Goal: Task Accomplishment & Management: Manage account settings

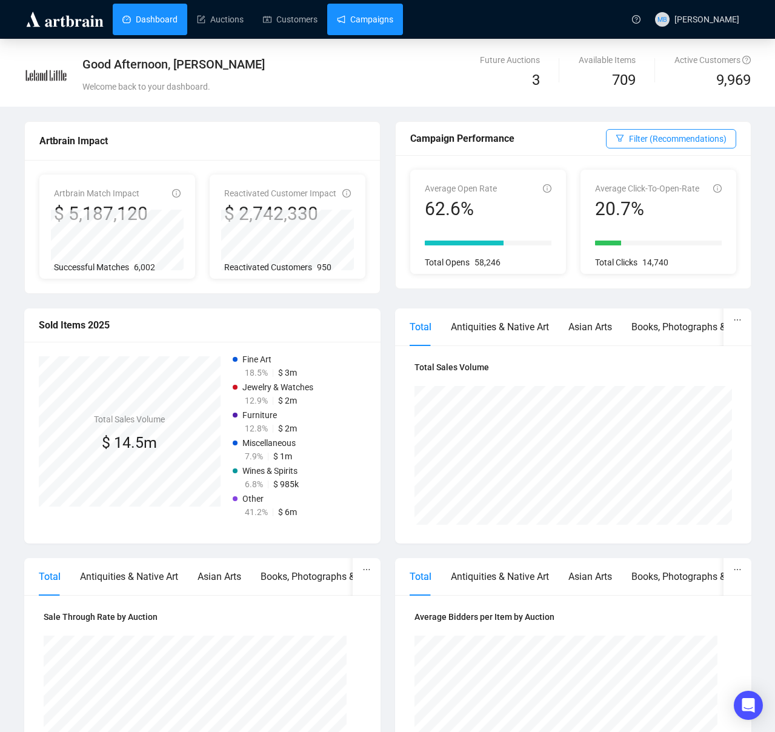
click at [365, 22] on link "Campaigns" at bounding box center [365, 20] width 56 height 32
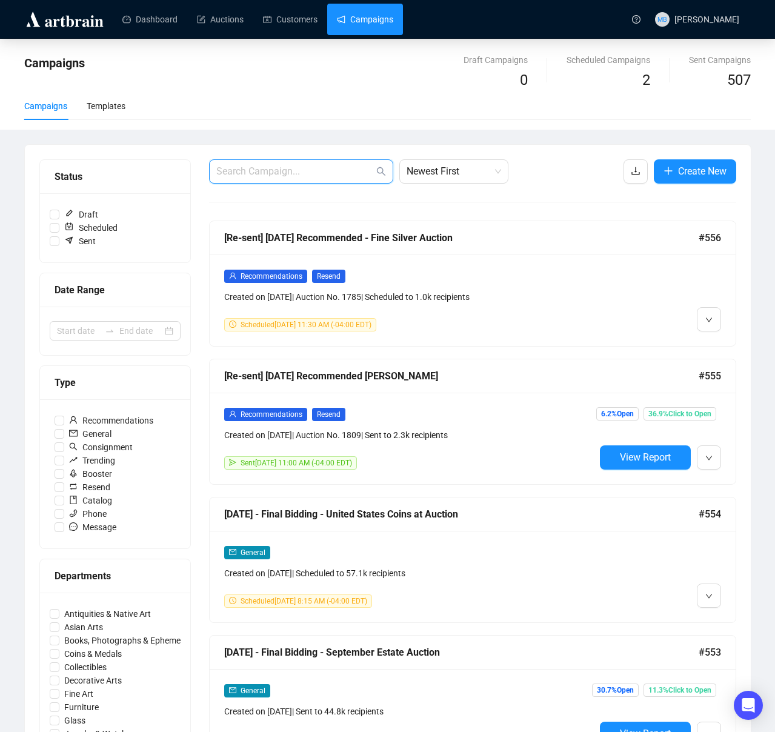
click at [321, 169] on input "text" at bounding box center [295, 171] width 158 height 15
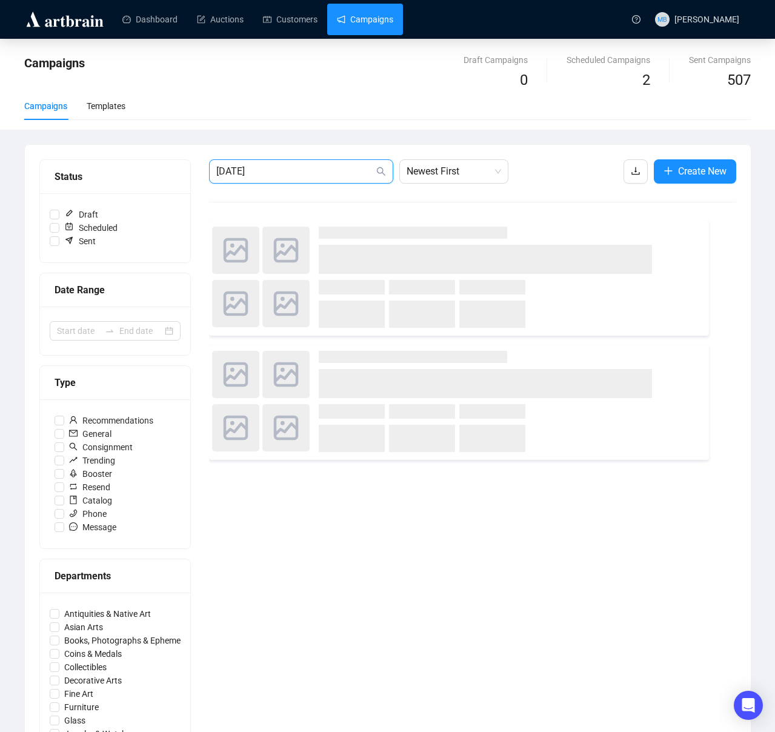
type input "[DATE]"
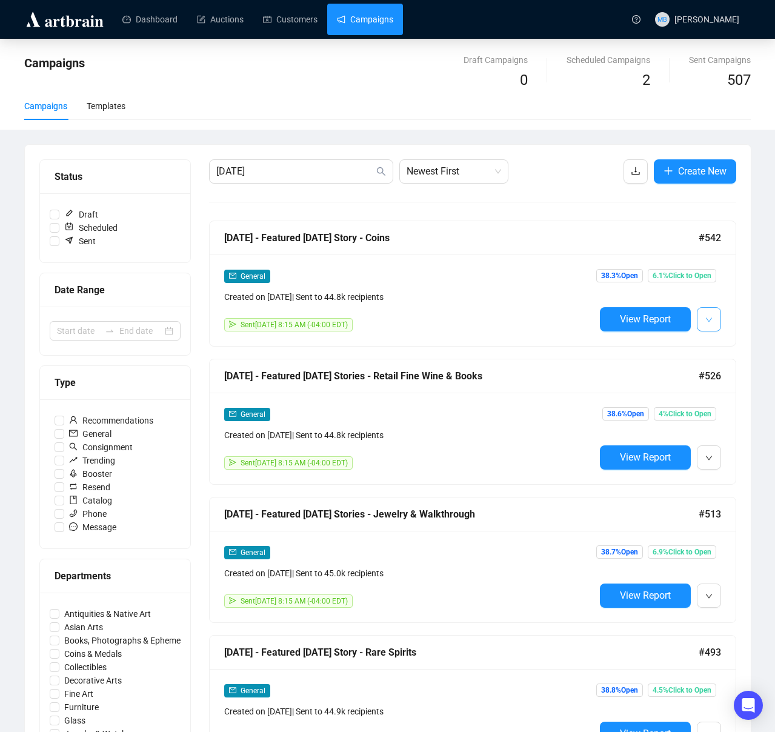
click at [713, 327] on button "button" at bounding box center [709, 319] width 24 height 24
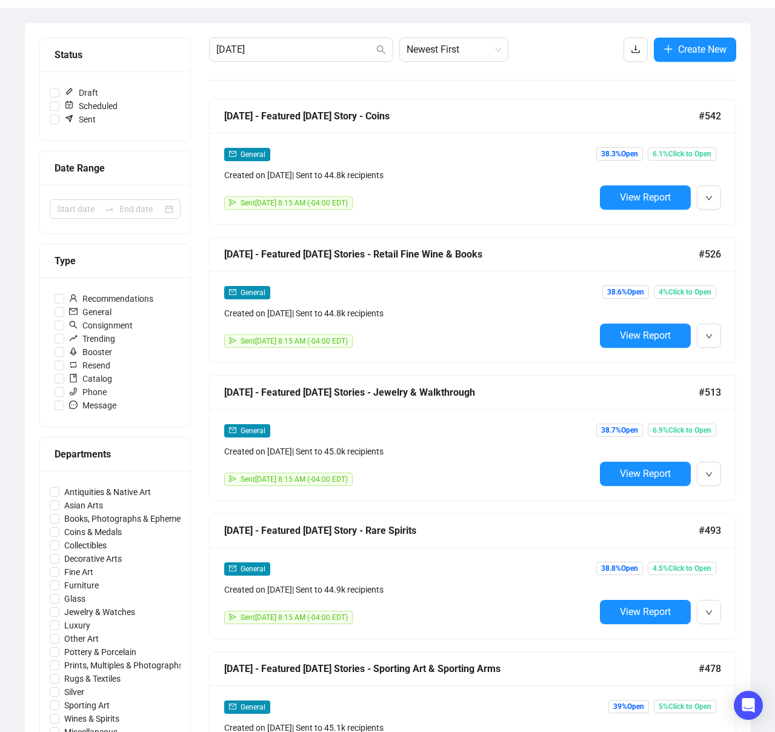
scroll to position [110, 0]
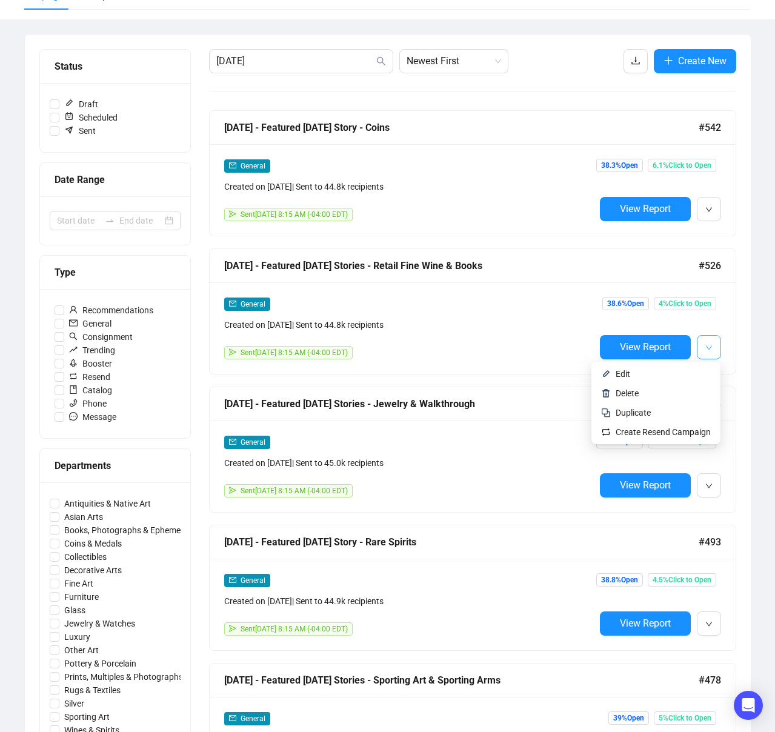
click at [710, 348] on icon "down" at bounding box center [709, 347] width 7 height 7
click at [639, 412] on span "Duplicate" at bounding box center [633, 413] width 35 height 10
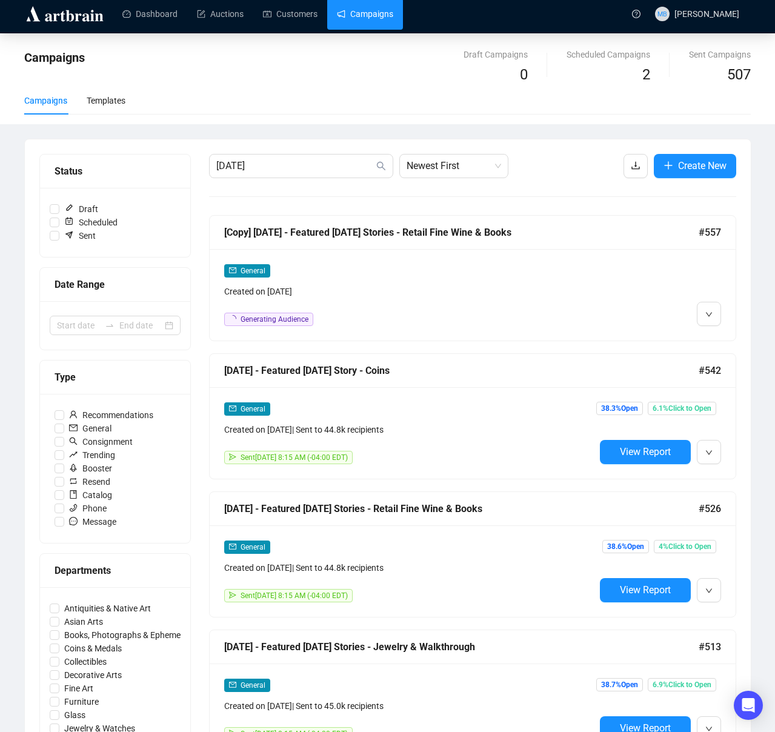
scroll to position [0, 0]
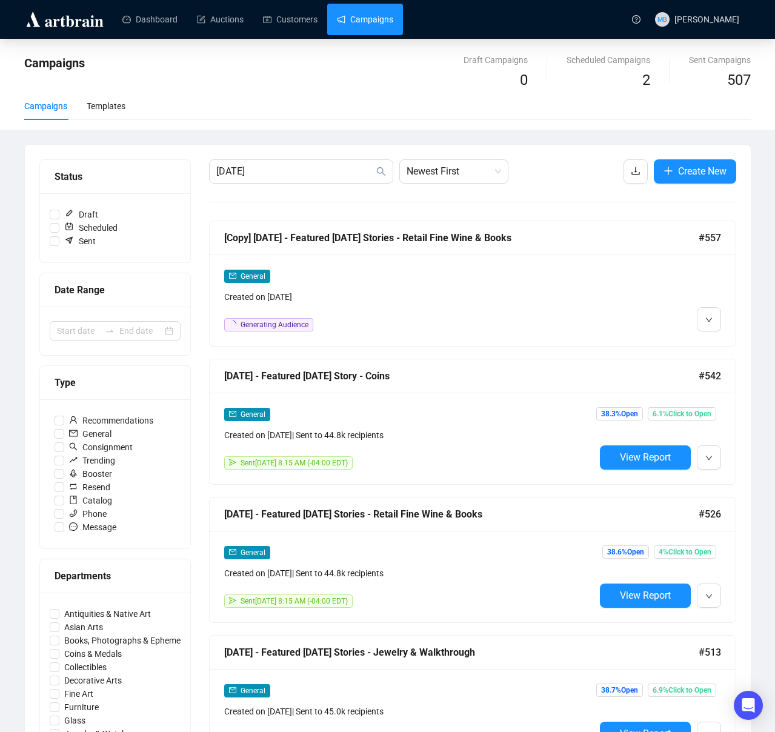
click at [393, 22] on link "Campaigns" at bounding box center [365, 20] width 56 height 32
click at [727, 344] on span "Edit" at bounding box center [728, 346] width 15 height 10
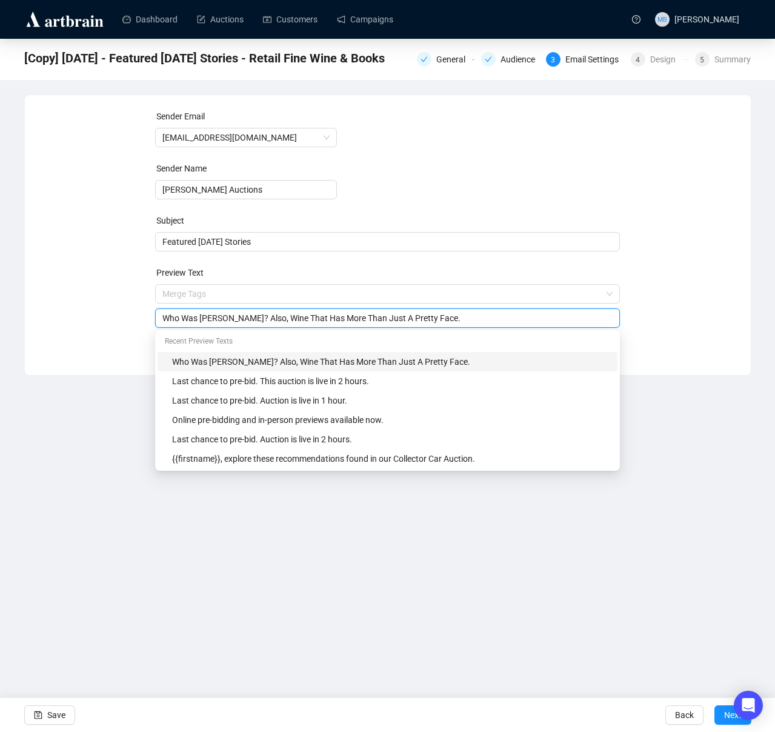
drag, startPoint x: 487, startPoint y: 296, endPoint x: 93, endPoint y: 289, distance: 393.5
click at [93, 289] on div "Sender Email [EMAIL_ADDRESS][DOMAIN_NAME] Sender Name [PERSON_NAME] Auctions Su…" at bounding box center [387, 226] width 697 height 233
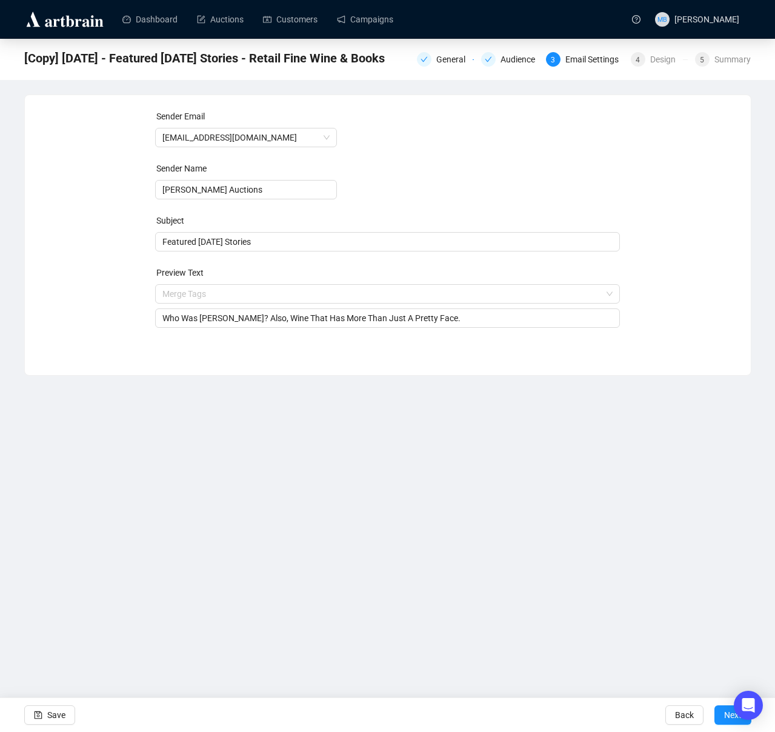
drag, startPoint x: 103, startPoint y: 301, endPoint x: 112, endPoint y: 301, distance: 8.5
click at [103, 301] on div "Sender Email [EMAIL_ADDRESS][DOMAIN_NAME] Sender Name [PERSON_NAME] Auctions Su…" at bounding box center [387, 226] width 697 height 233
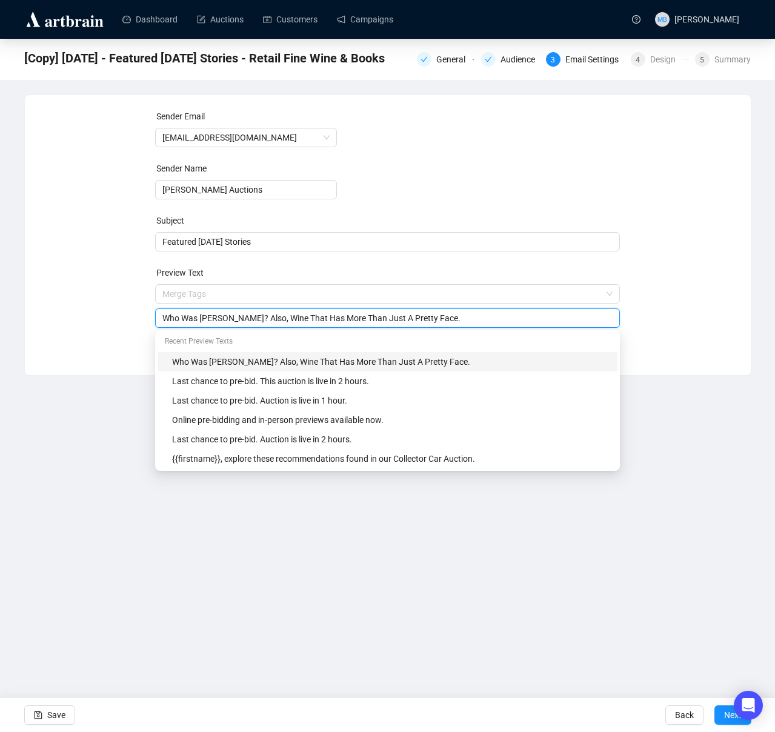
drag, startPoint x: 446, startPoint y: 321, endPoint x: 132, endPoint y: 321, distance: 314.0
click at [132, 321] on div "Sender Email [EMAIL_ADDRESS][DOMAIN_NAME] Sender Name [PERSON_NAME] Auctions Su…" at bounding box center [387, 226] width 697 height 233
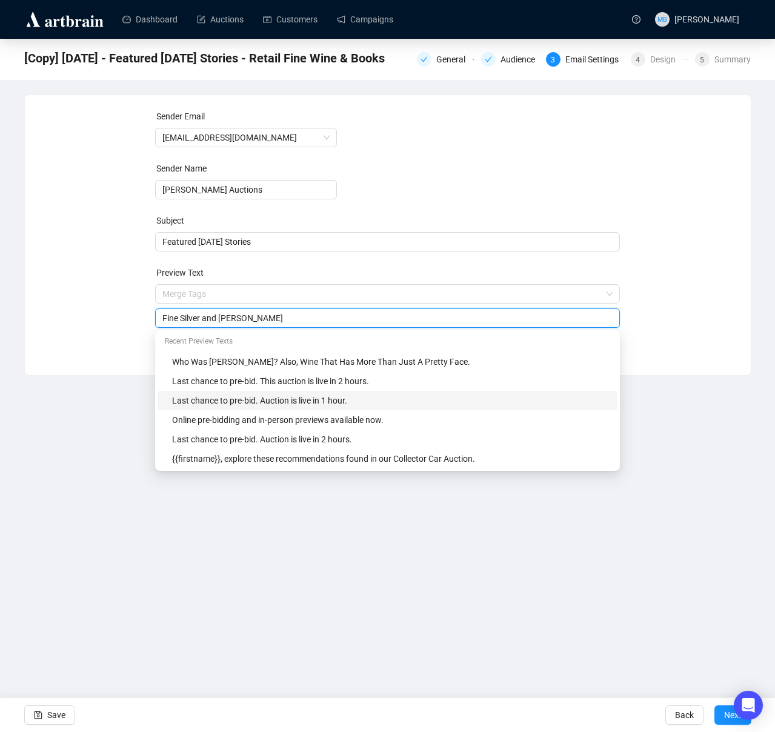
type input "Fine Silver and [PERSON_NAME]"
click at [719, 384] on div "Dashboard Auctions Customers Campaigns MB [PERSON_NAME] [Copy] [DATE] - Feature…" at bounding box center [387, 366] width 775 height 732
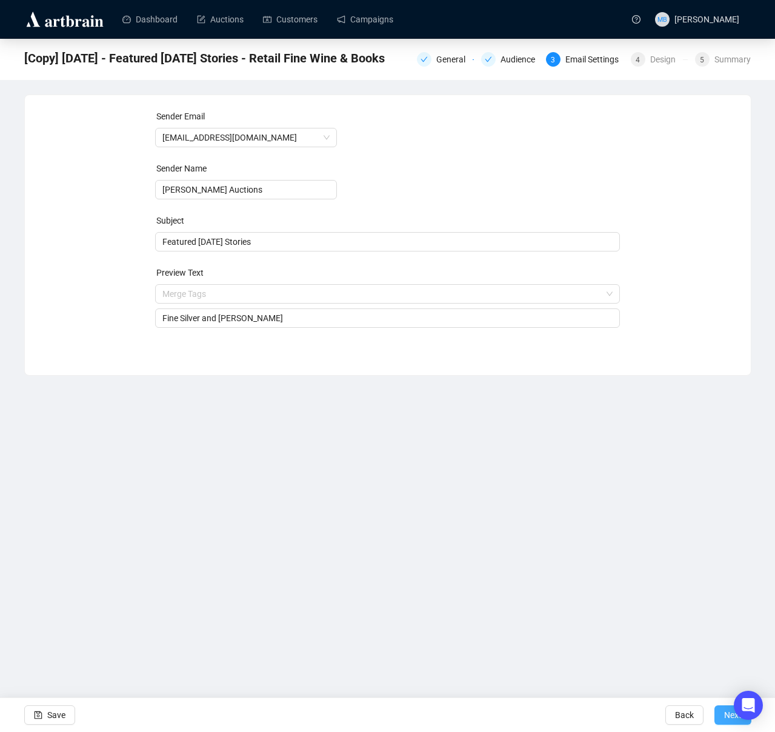
click at [724, 724] on span "Next" at bounding box center [733, 715] width 18 height 34
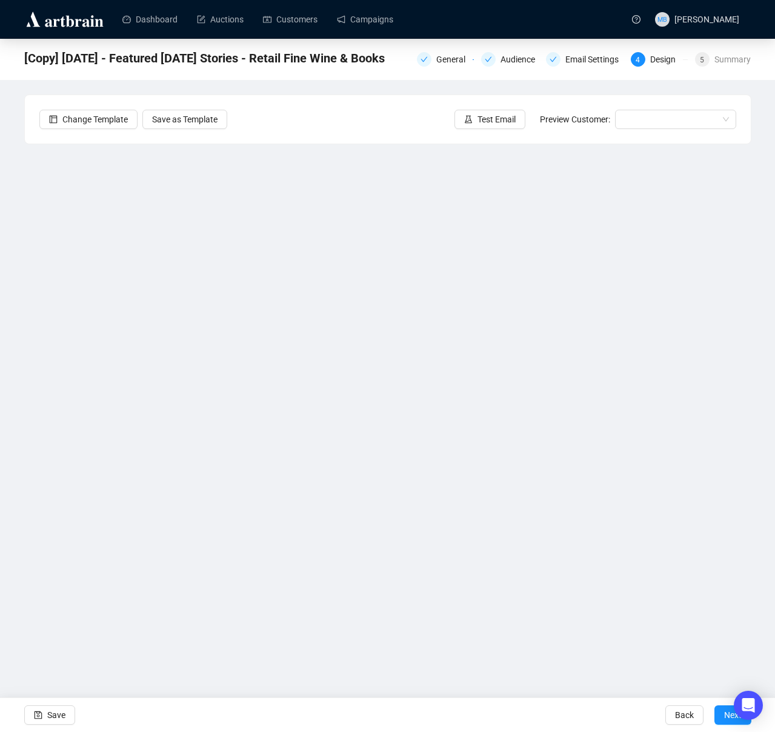
click at [760, 370] on div "[Copy] [DATE] - Featured [DATE] Stories - Retail Fine Wine & Books General Audi…" at bounding box center [387, 319] width 775 height 560
click at [501, 651] on div "Dashboard Auctions Customers Campaigns MB [PERSON_NAME] [Copy] [DATE] - Feature…" at bounding box center [387, 366] width 775 height 732
click at [483, 601] on div "Dashboard Auctions Customers Campaigns MB [PERSON_NAME] [Copy] [DATE] - Feature…" at bounding box center [387, 366] width 775 height 732
click at [755, 465] on div "[Copy] [DATE] - Featured [DATE] Stories - Retail Fine Wine & Books General Audi…" at bounding box center [387, 319] width 775 height 560
click at [50, 712] on span "Save" at bounding box center [56, 715] width 18 height 34
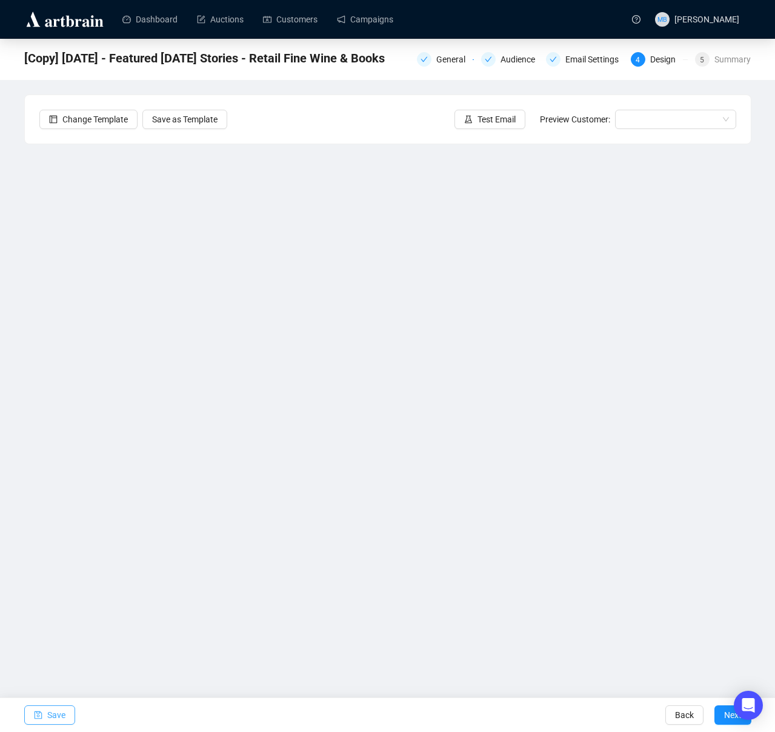
click at [48, 717] on span "Save" at bounding box center [56, 715] width 18 height 34
click at [372, 25] on link "Campaigns" at bounding box center [365, 20] width 56 height 32
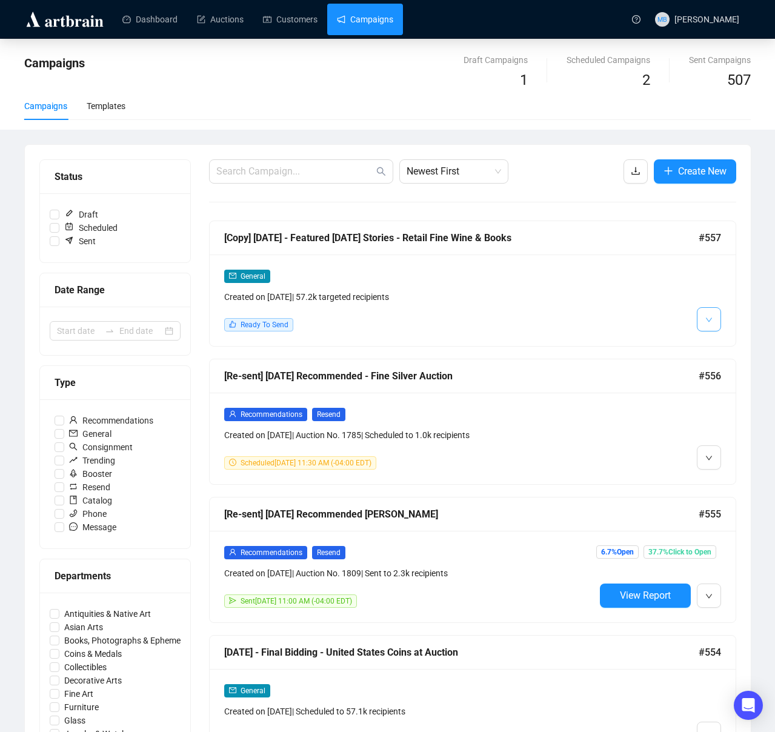
click at [704, 310] on button "button" at bounding box center [709, 319] width 24 height 24
click at [715, 344] on img at bounding box center [712, 346] width 10 height 10
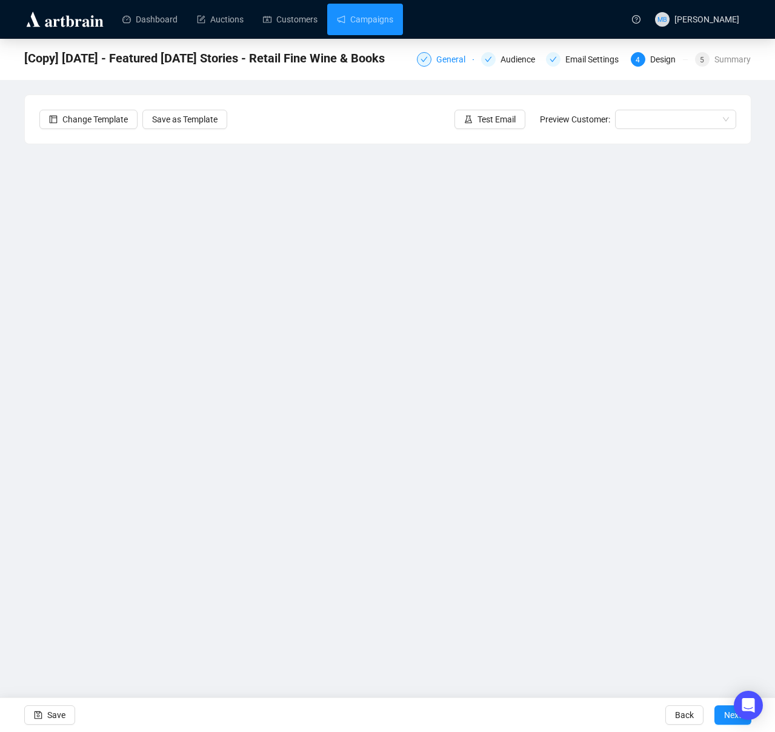
click at [441, 58] on div "General" at bounding box center [454, 59] width 36 height 15
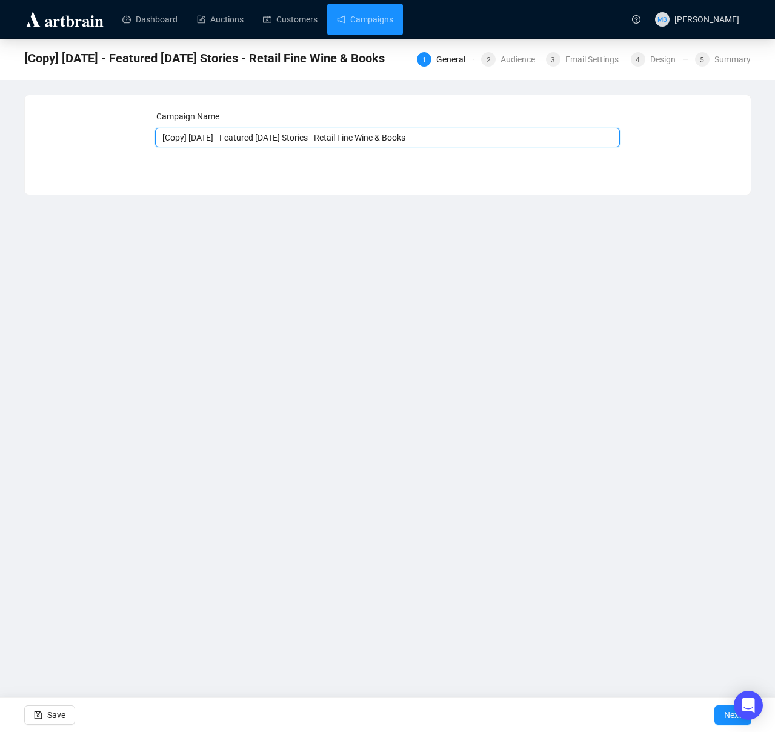
click at [481, 138] on input "[Copy] [DATE] - Featured [DATE] Stories - Retail Fine Wine & Books" at bounding box center [387, 137] width 465 height 19
drag, startPoint x: 478, startPoint y: 138, endPoint x: 354, endPoint y: 138, distance: 123.7
click at [354, 138] on input "[Copy] [DATE] - Featured [DATE] Stories - Retail Fine Wine & Books" at bounding box center [387, 137] width 465 height 19
drag, startPoint x: 241, startPoint y: 141, endPoint x: 141, endPoint y: 135, distance: 100.2
click at [141, 135] on div "Campaign Name [Copy] [DATE] - Featured [DATE] Stories - Retail Fine Wine & Book…" at bounding box center [387, 136] width 697 height 52
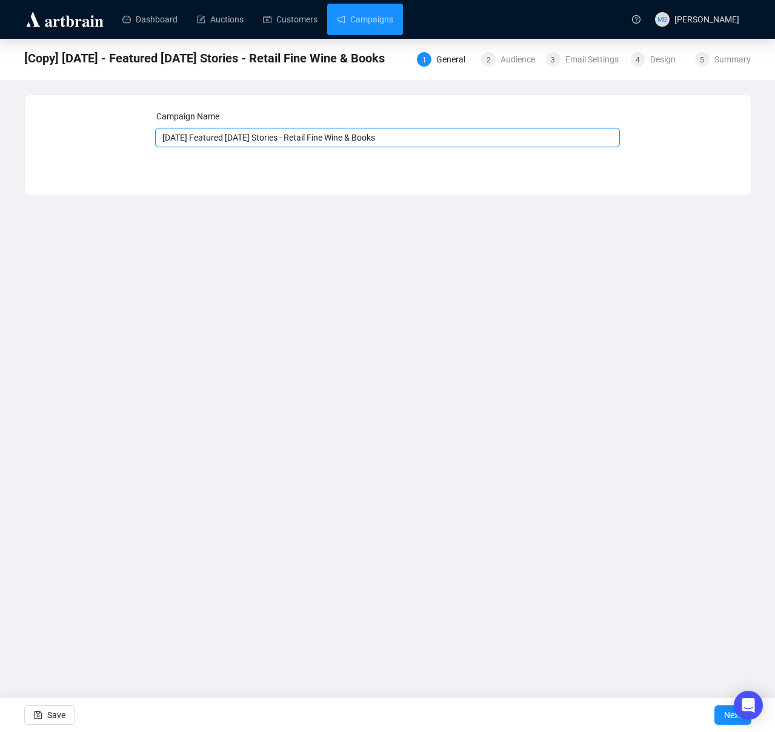
drag, startPoint x: 403, startPoint y: 140, endPoint x: 312, endPoint y: 141, distance: 90.9
click at [307, 141] on input "[DATE] Featured [DATE] Stories - Retail Fine Wine & Books" at bounding box center [387, 137] width 465 height 19
type input "[DATE] Featured [DATE] Stories - Fine Silver & [PERSON_NAME]"
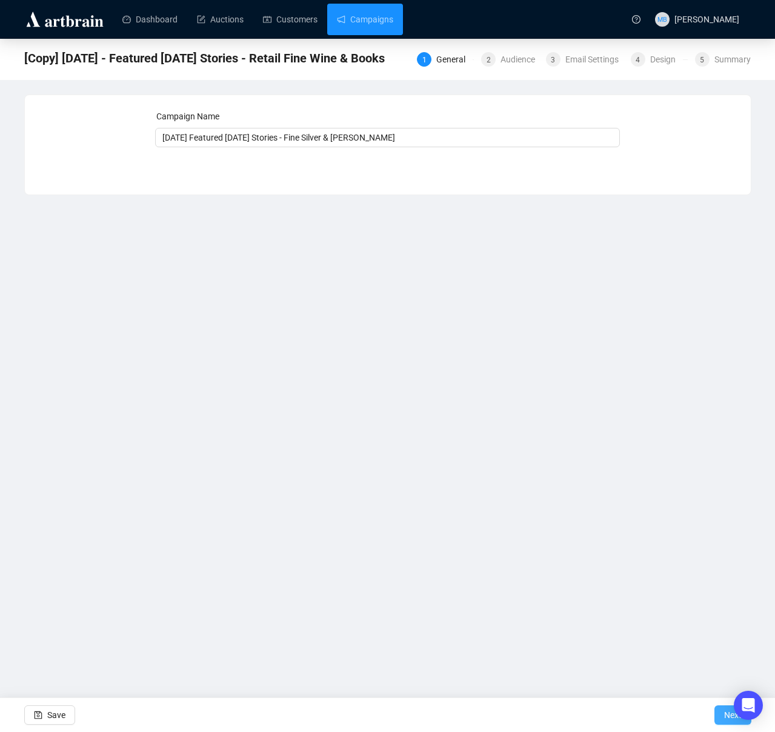
click at [718, 715] on button "Next" at bounding box center [733, 715] width 37 height 19
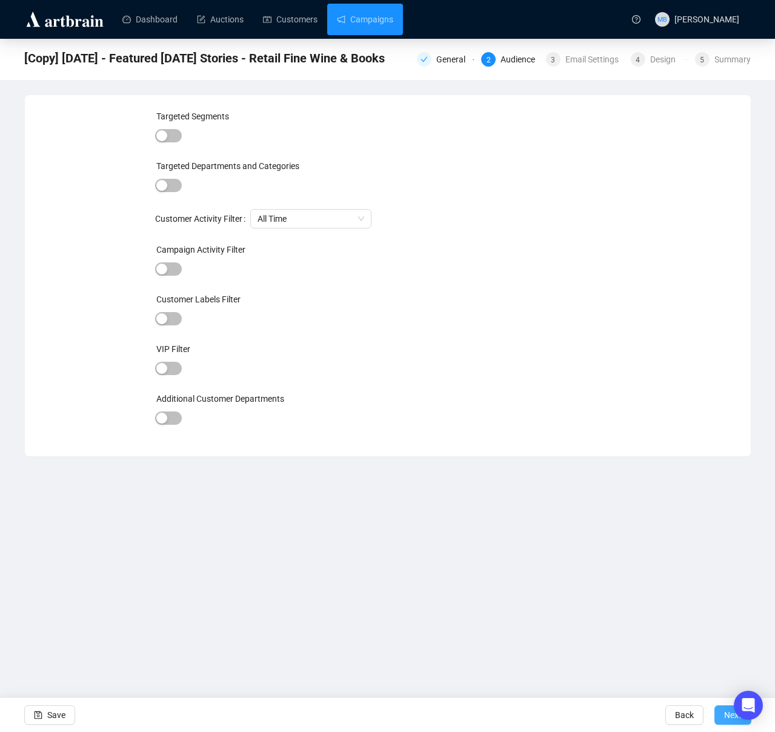
click at [722, 717] on button "Next" at bounding box center [733, 715] width 37 height 19
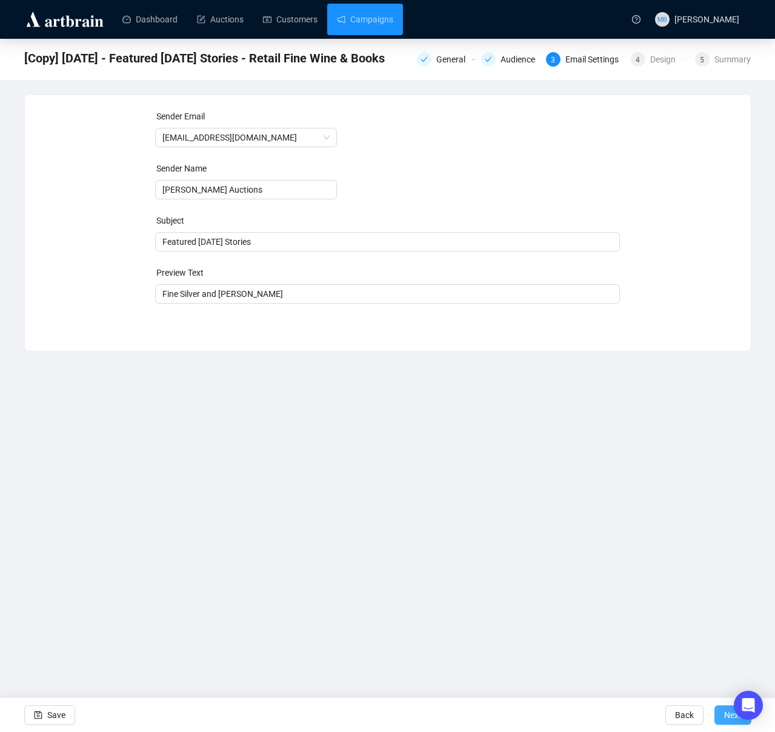
click at [721, 717] on button "Next" at bounding box center [733, 715] width 37 height 19
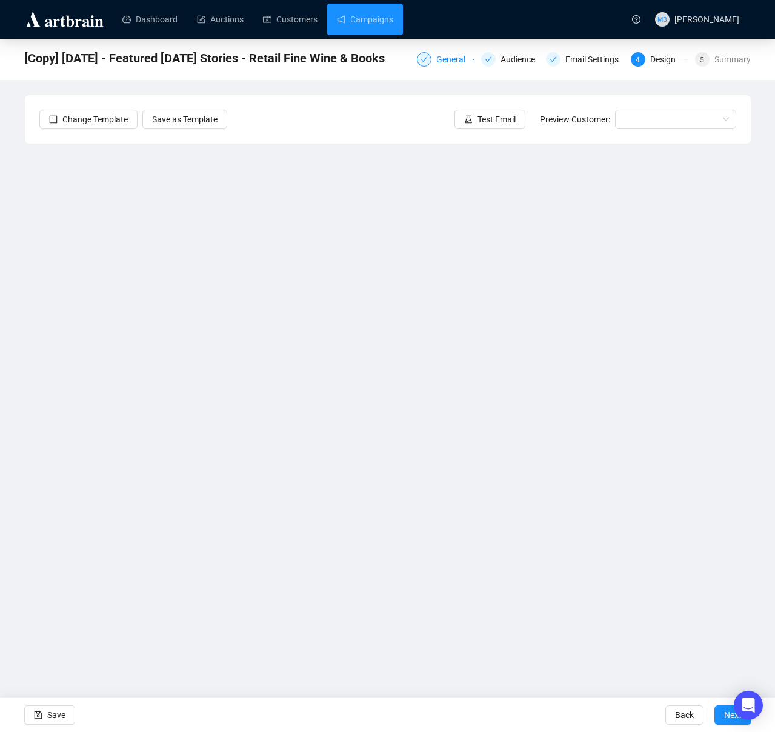
click at [441, 61] on div "General" at bounding box center [454, 59] width 36 height 15
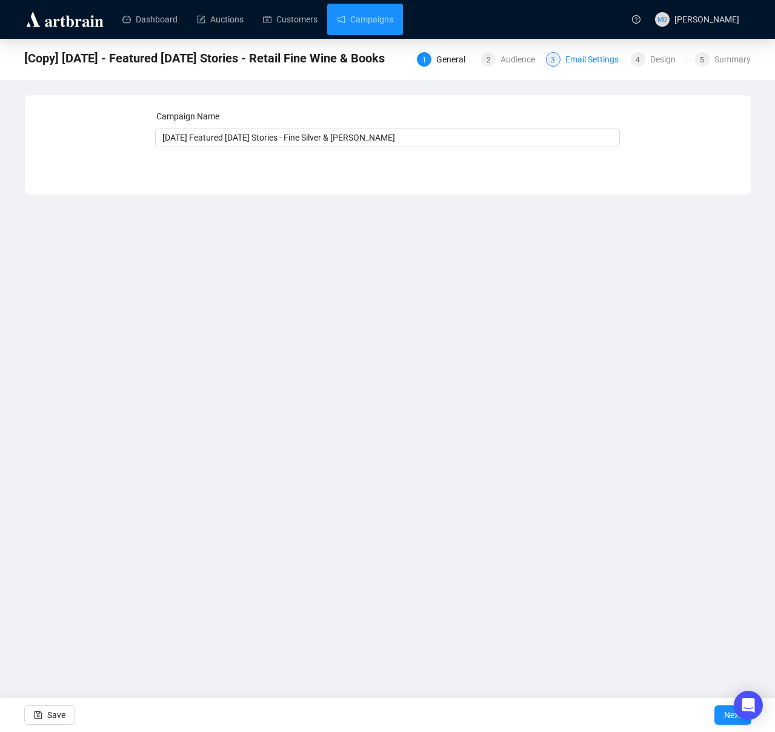
click at [592, 56] on div "Email Settings" at bounding box center [596, 59] width 61 height 15
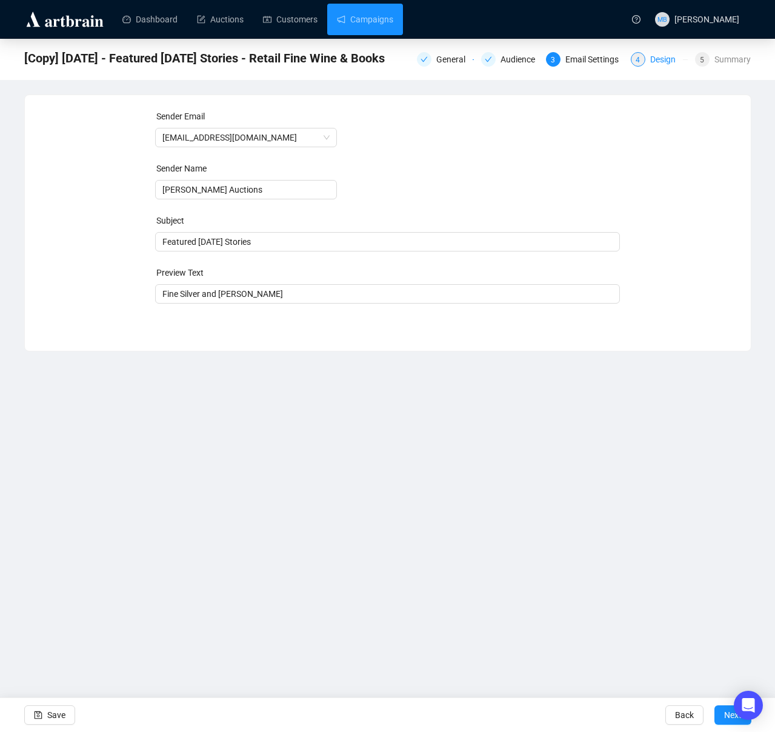
click at [664, 61] on div "Design" at bounding box center [666, 59] width 33 height 15
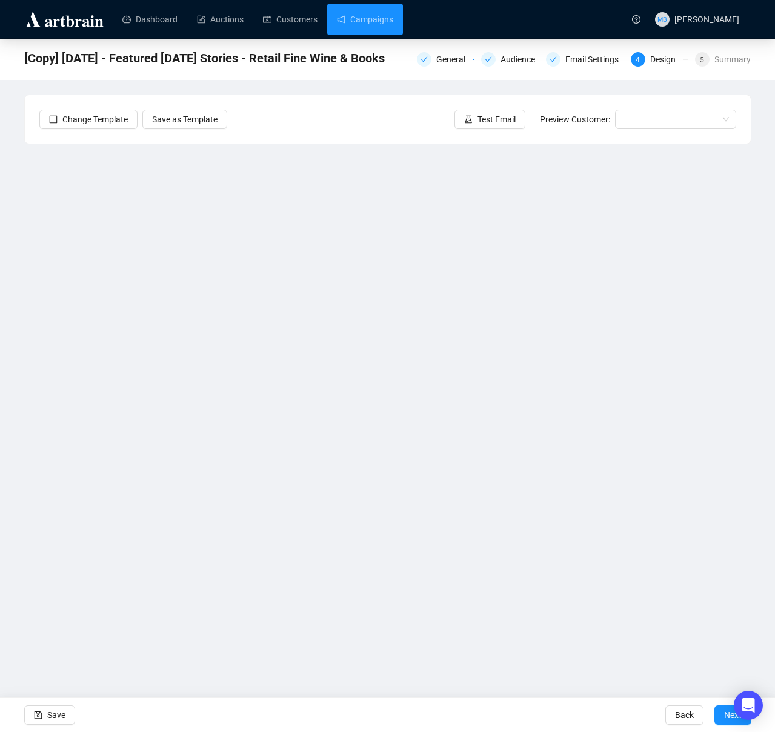
click at [386, 101] on div "Change Template Save as Template Test Email Preview Customer:" at bounding box center [388, 119] width 726 height 48
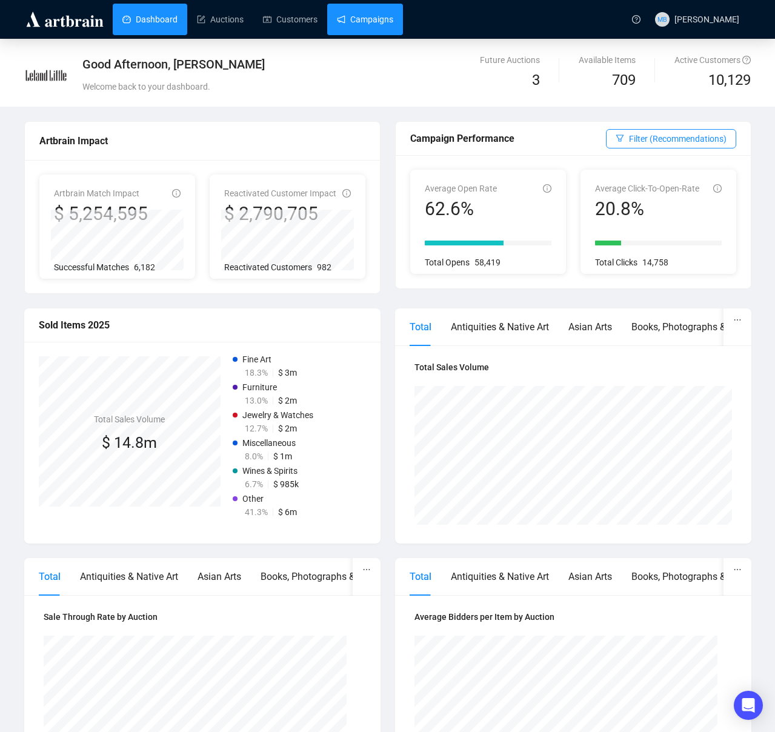
click at [386, 23] on link "Campaigns" at bounding box center [365, 20] width 56 height 32
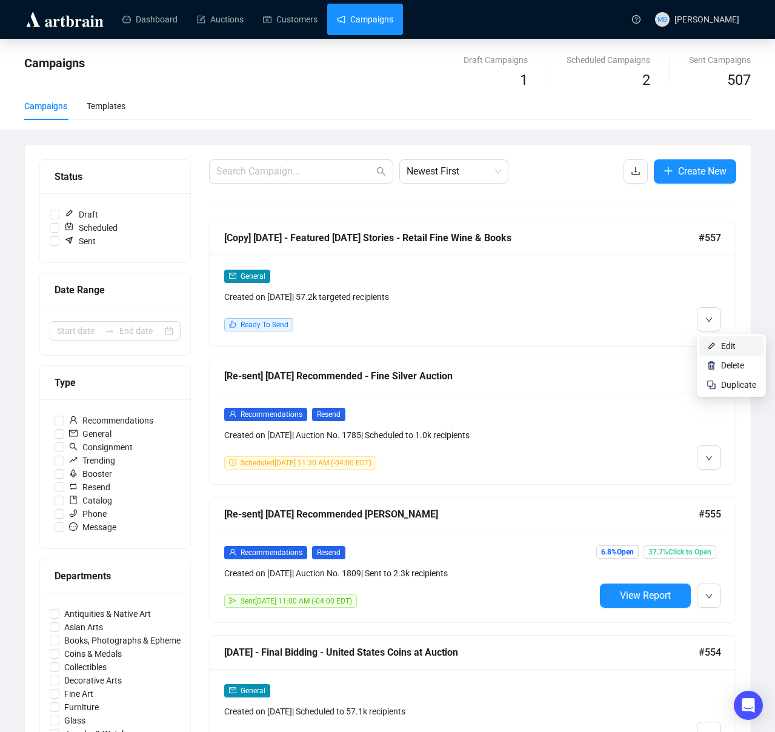
click at [724, 344] on span "Edit" at bounding box center [728, 346] width 15 height 10
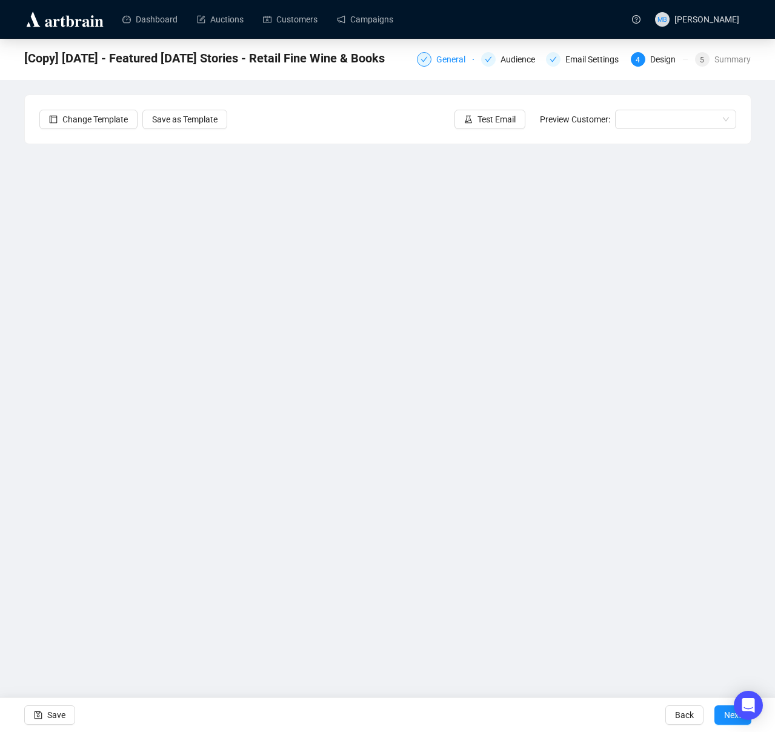
click at [438, 64] on div "General" at bounding box center [454, 59] width 36 height 15
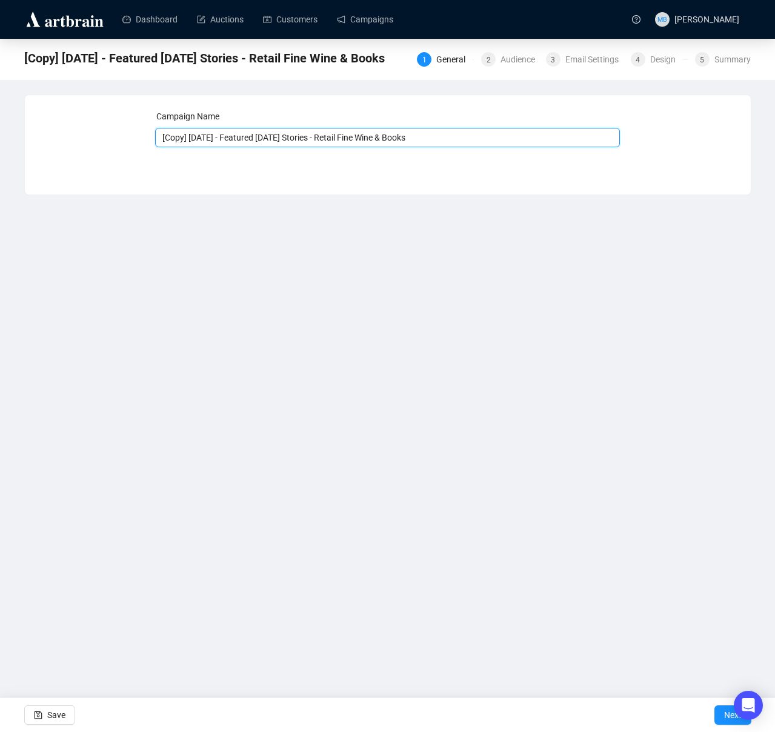
drag, startPoint x: 234, startPoint y: 141, endPoint x: 149, endPoint y: 138, distance: 85.5
click at [149, 138] on div "Campaign Name [Copy] [DATE] - Featured [DATE] Stories - Retail Fine Wine & Book…" at bounding box center [387, 136] width 697 height 52
drag, startPoint x: 381, startPoint y: 140, endPoint x: 312, endPoint y: 141, distance: 69.1
click at [312, 141] on input "9/27/25 - Featured Saturday Stories - Retail Fine Wine & Books" at bounding box center [387, 137] width 465 height 19
type input "[DATE] - Featured [DATE] Stories - Fine Silver & [PERSON_NAME]"
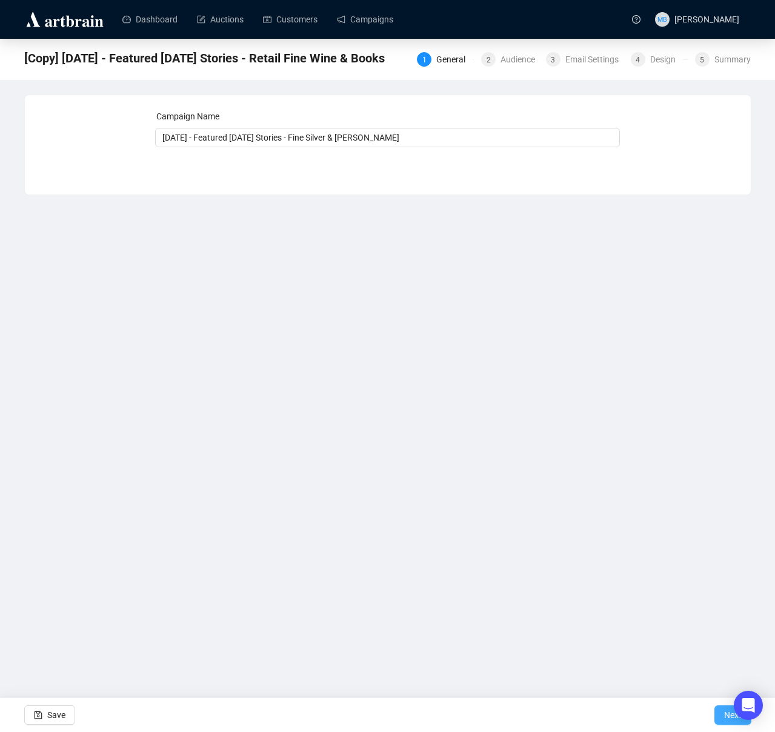
click at [721, 718] on button "Next" at bounding box center [733, 715] width 37 height 19
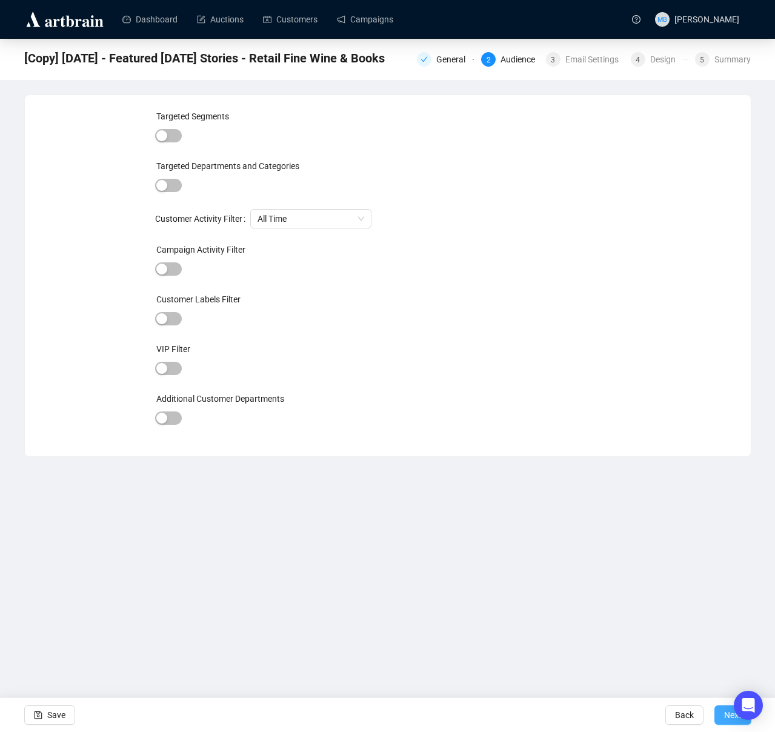
click at [724, 719] on span "Next" at bounding box center [733, 715] width 18 height 34
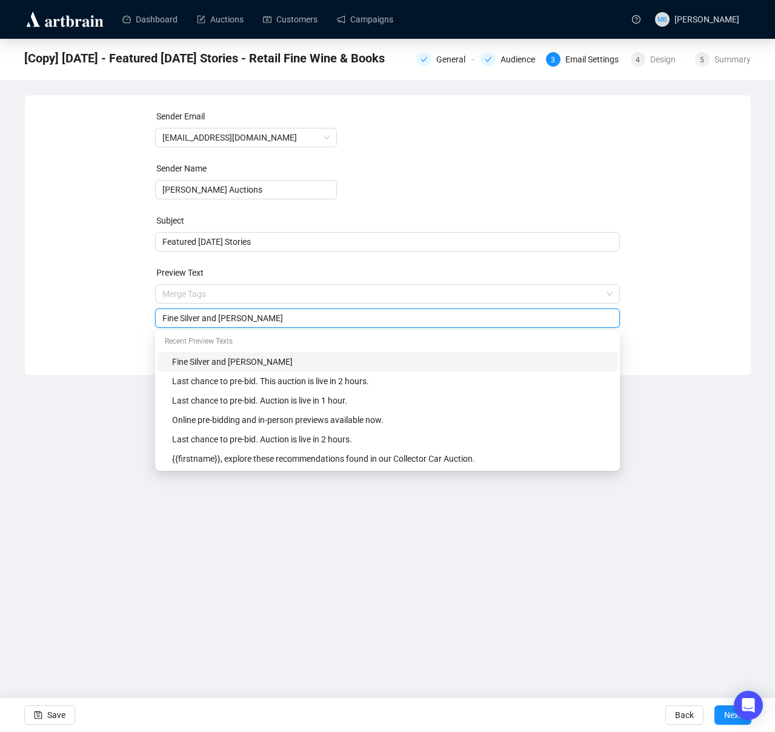
drag, startPoint x: 296, startPoint y: 296, endPoint x: 100, endPoint y: 283, distance: 196.2
click at [100, 283] on div "Sender Email info@lelandlittle.com Sender Name Leland Little Auctions Subject F…" at bounding box center [387, 226] width 697 height 233
click at [98, 287] on div "Sender Email info@lelandlittle.com Sender Name Leland Little Auctions Subject F…" at bounding box center [387, 226] width 697 height 233
drag, startPoint x: 335, startPoint y: 321, endPoint x: 138, endPoint y: 310, distance: 197.9
click at [138, 310] on div "Sender Email info@lelandlittle.com Sender Name Leland Little Auctions Subject F…" at bounding box center [387, 226] width 697 height 233
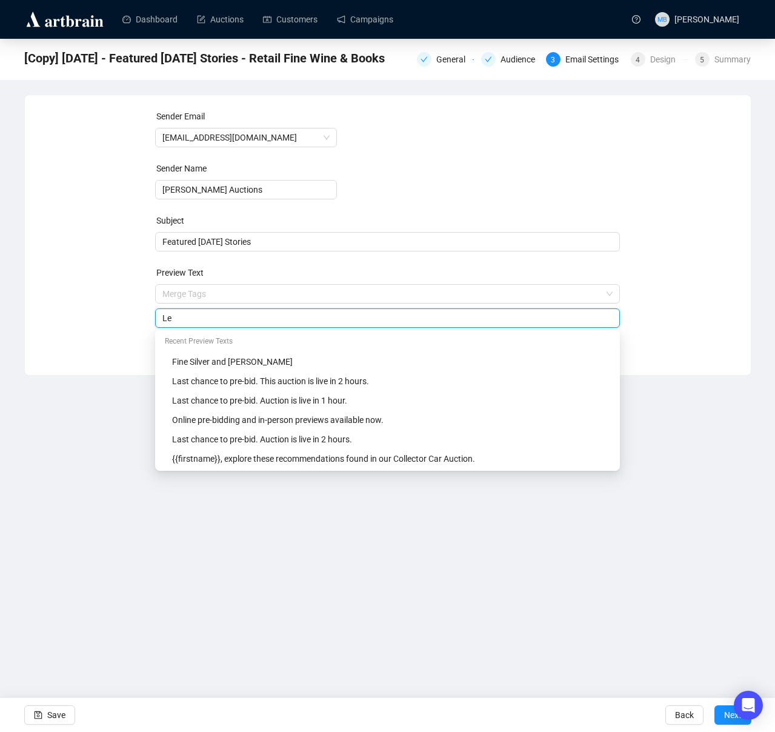
type input "L"
click at [424, 320] on input "Highlights from our Fine Silver Auction and From the Estate of the late Peggy A…" at bounding box center [387, 318] width 450 height 13
type input "Highlights from our Fine Silver Auction and From the Estate of the late Peggy A…"
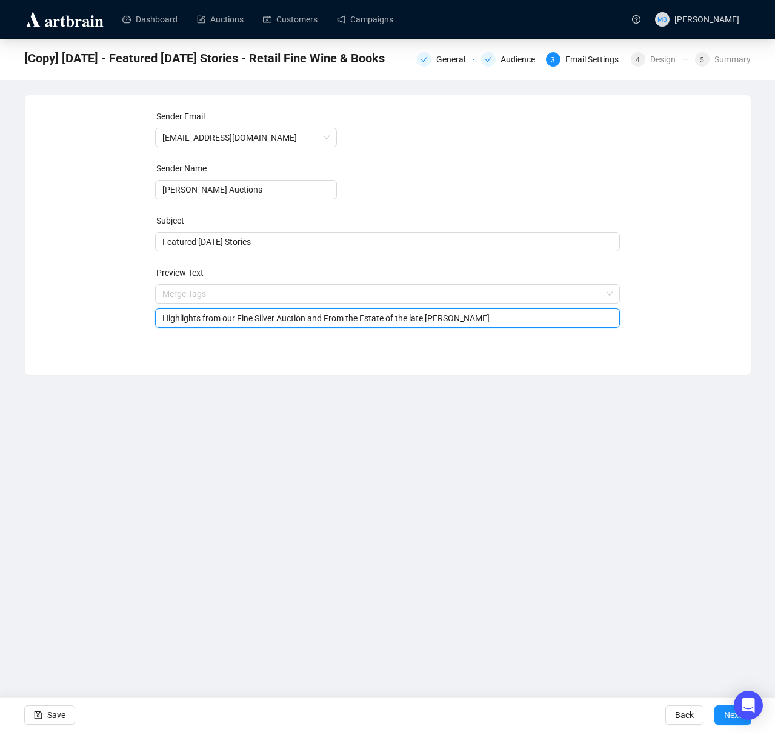
click at [684, 321] on div "Sender Email info@lelandlittle.com Sender Name Leland Little Auctions Subject F…" at bounding box center [387, 226] width 697 height 233
click at [333, 319] on input "Highlights from our Fine Silver Auction and From the Estate of the late Peggy A…" at bounding box center [387, 318] width 450 height 13
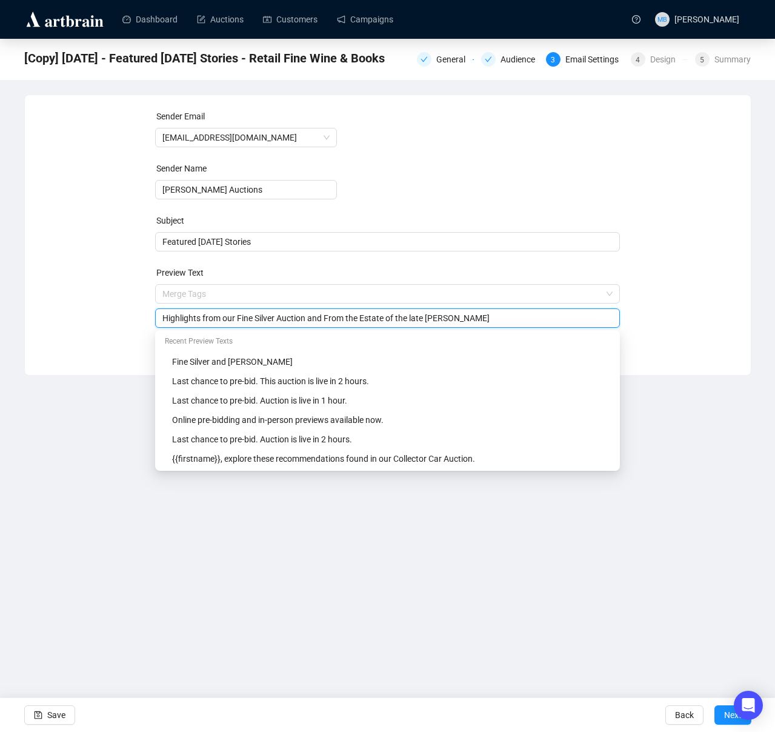
drag, startPoint x: 336, startPoint y: 320, endPoint x: 444, endPoint y: 350, distance: 111.9
click at [336, 320] on input "Highlights from our Fine Silver Auction and From the Estate of the late Peggy A…" at bounding box center [387, 318] width 450 height 13
click at [714, 338] on div "Sender Email info@lelandlittle.com Sender Name Leland Little Auctions Subject F…" at bounding box center [387, 226] width 697 height 233
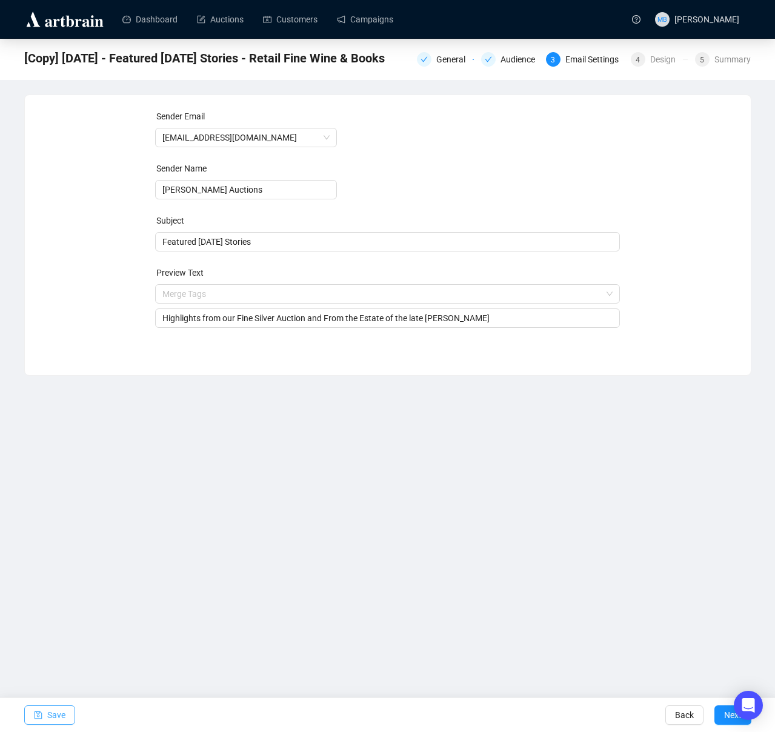
click at [52, 717] on span "Save" at bounding box center [56, 715] width 18 height 34
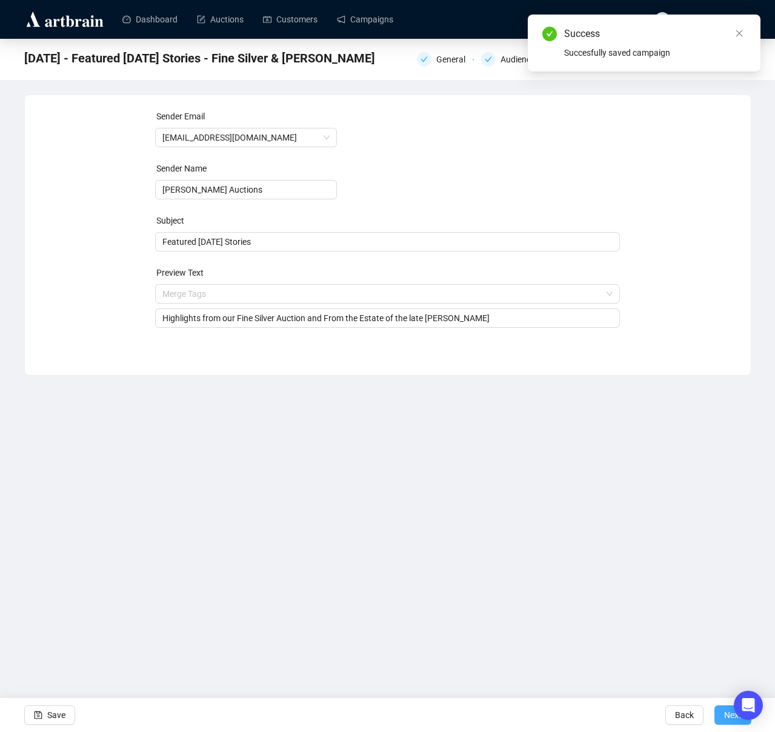
click at [729, 716] on span "Next" at bounding box center [733, 715] width 18 height 34
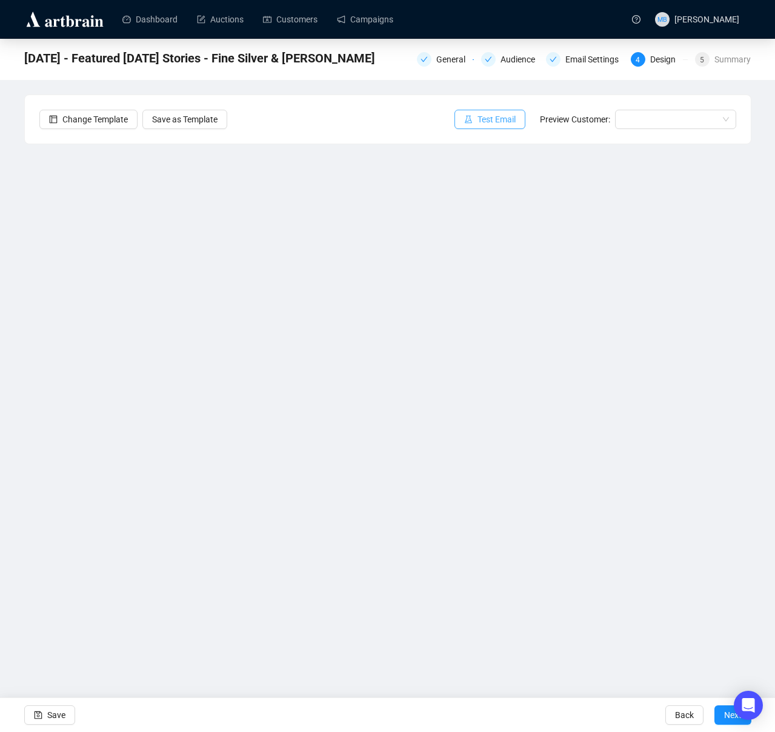
click at [494, 118] on span "Test Email" at bounding box center [497, 119] width 38 height 13
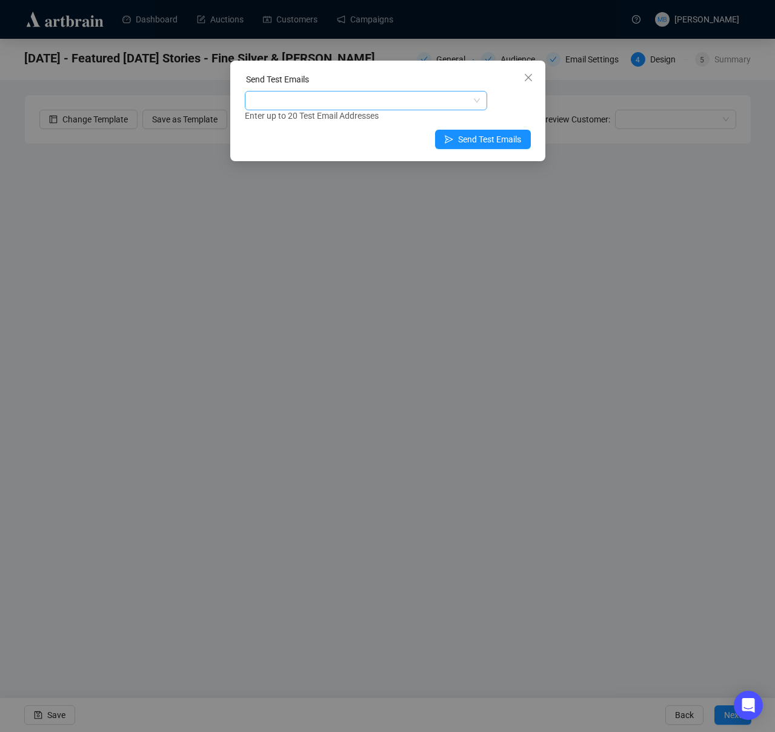
click at [434, 101] on div at bounding box center [359, 100] width 225 height 17
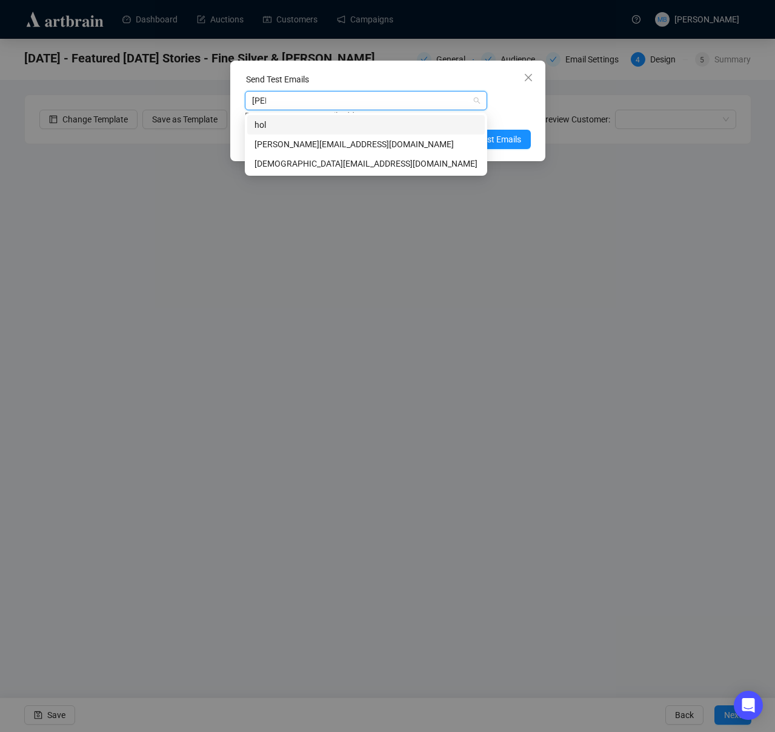
type input "holly"
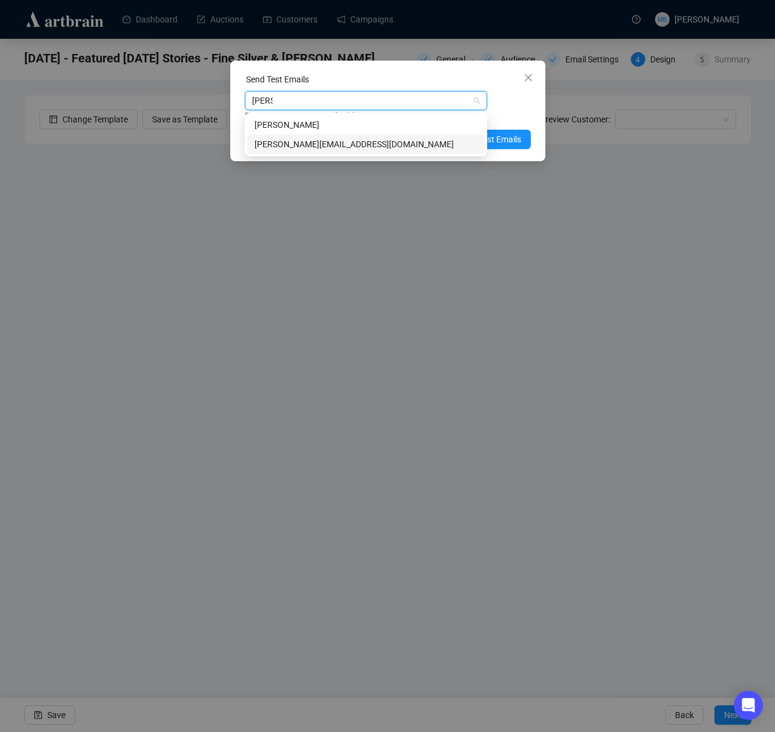
click at [322, 143] on div "holly@lelandlittle.com" at bounding box center [366, 144] width 223 height 13
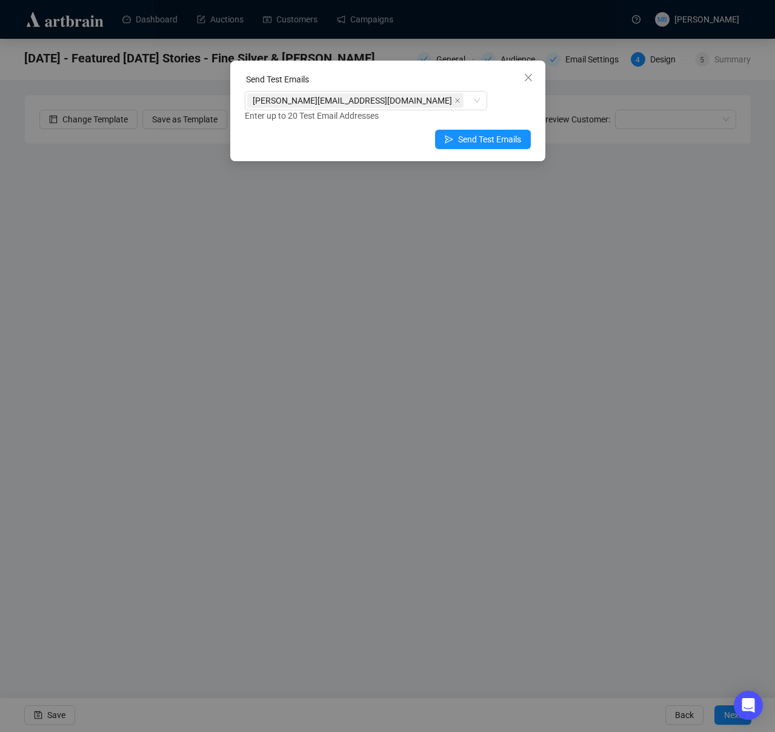
click at [521, 112] on div "Enter up to 20 Test Email Addresses" at bounding box center [388, 116] width 286 height 14
click at [482, 142] on span "Send Test Emails" at bounding box center [489, 139] width 63 height 13
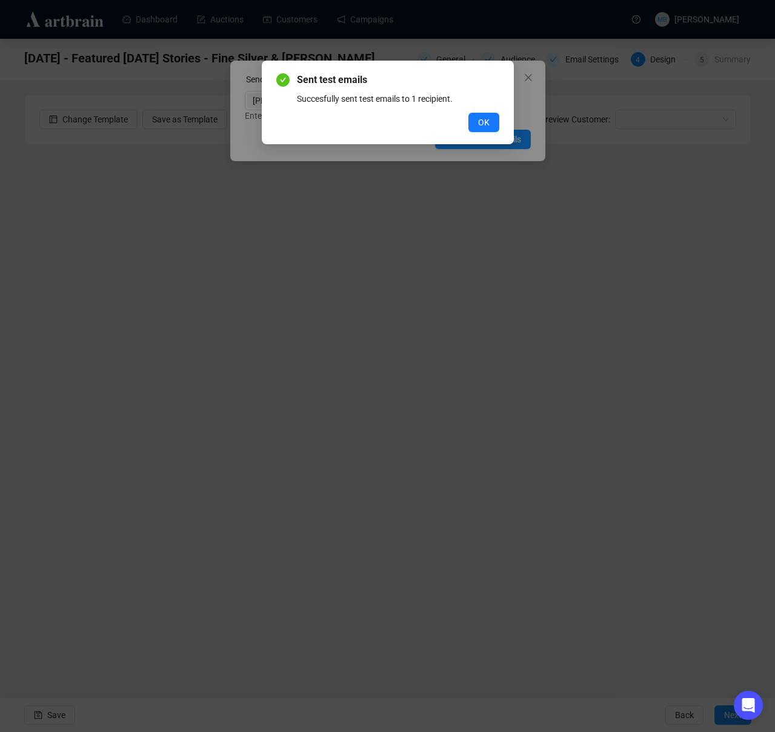
click at [476, 124] on button "OK" at bounding box center [484, 122] width 31 height 19
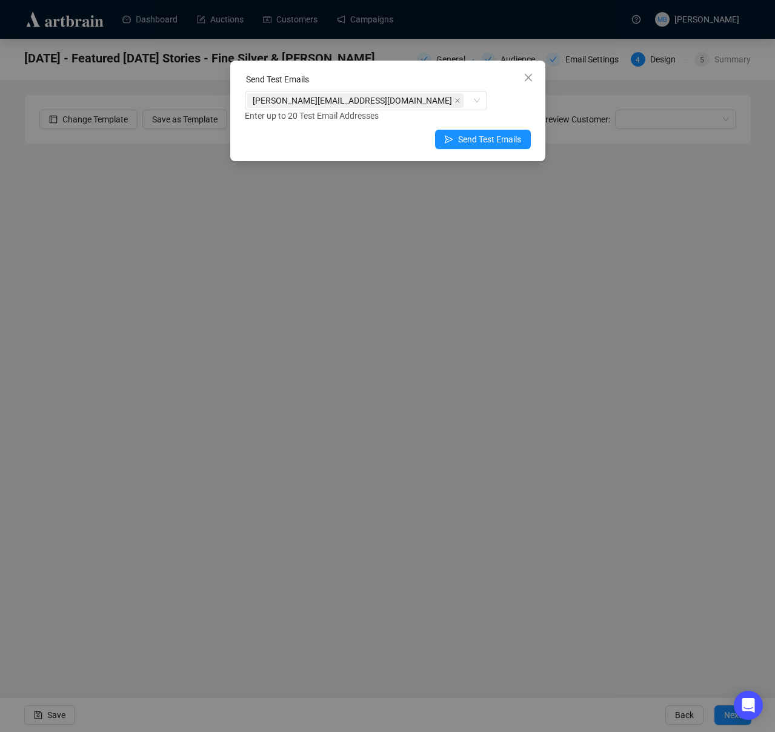
drag, startPoint x: 527, startPoint y: 75, endPoint x: 413, endPoint y: 275, distance: 230.2
click at [527, 75] on icon "close" at bounding box center [529, 78] width 10 height 10
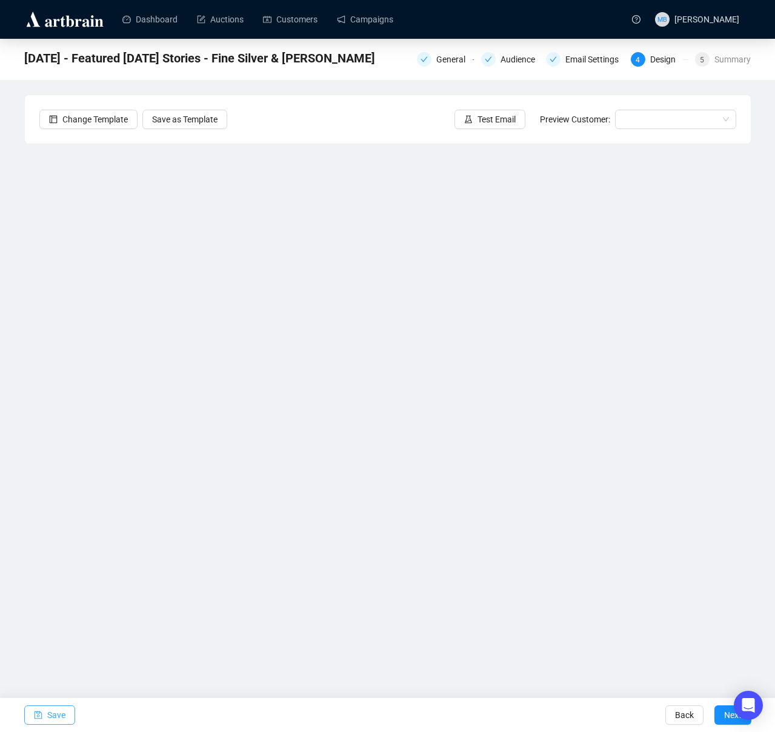
click at [51, 707] on span "Save" at bounding box center [56, 715] width 18 height 34
click at [52, 721] on span "Save" at bounding box center [56, 715] width 18 height 34
click at [769, 469] on div "9/27/25 - Featured Saturday Stories - Fine Silver & Peggy Augustus General Audi…" at bounding box center [387, 319] width 775 height 560
click at [763, 398] on div "9/27/25 - Featured Saturday Stories - Fine Silver & Peggy Augustus General Audi…" at bounding box center [387, 319] width 775 height 560
drag, startPoint x: 45, startPoint y: 719, endPoint x: 55, endPoint y: 718, distance: 9.7
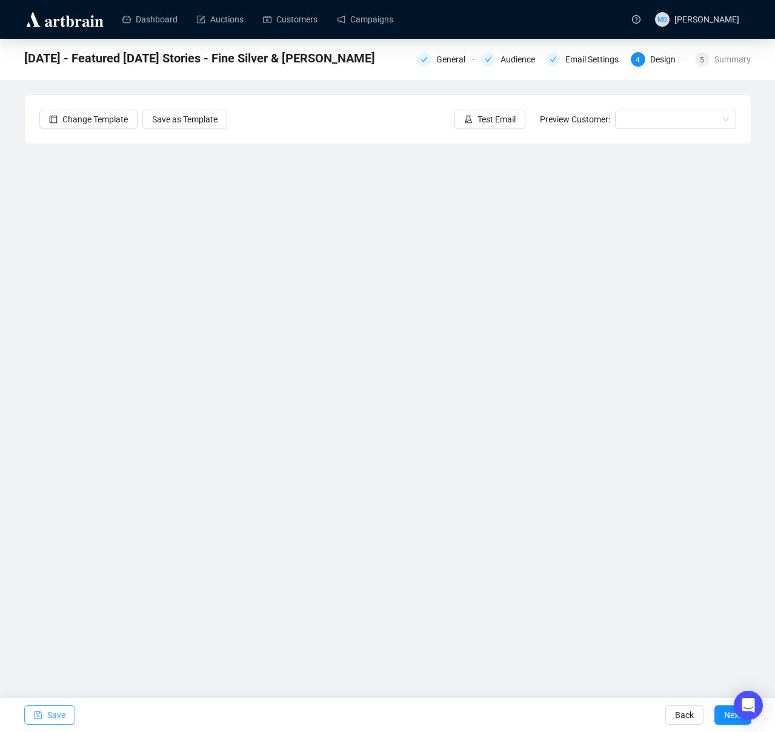
click at [47, 718] on button "Save" at bounding box center [49, 715] width 51 height 19
drag, startPoint x: 39, startPoint y: 715, endPoint x: 47, endPoint y: 713, distance: 8.7
click at [39, 715] on icon "save" at bounding box center [38, 715] width 8 height 8
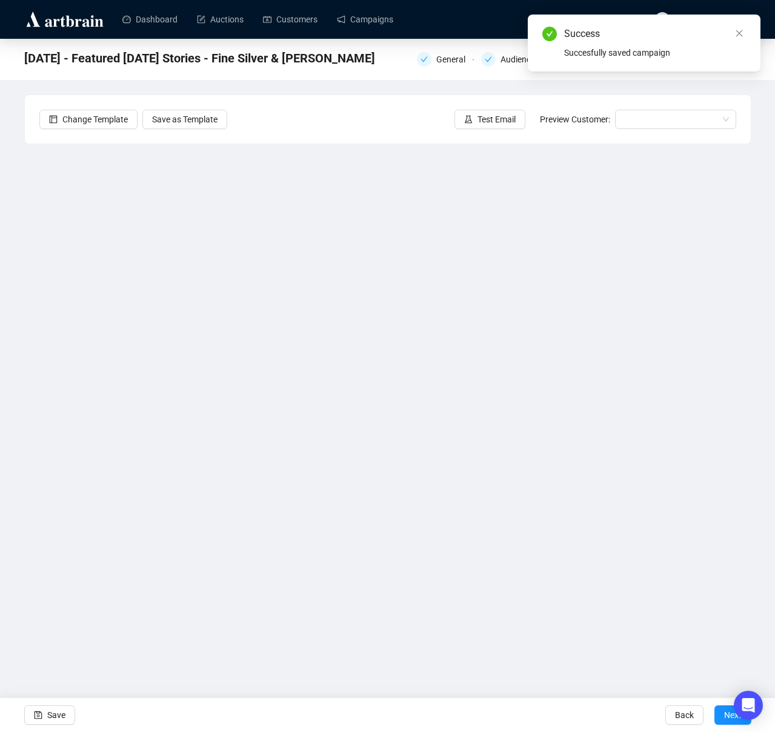
drag, startPoint x: 737, startPoint y: 33, endPoint x: 670, endPoint y: 65, distance: 74.0
click at [737, 33] on icon "close" at bounding box center [739, 33] width 8 height 8
